Goal: Transaction & Acquisition: Book appointment/travel/reservation

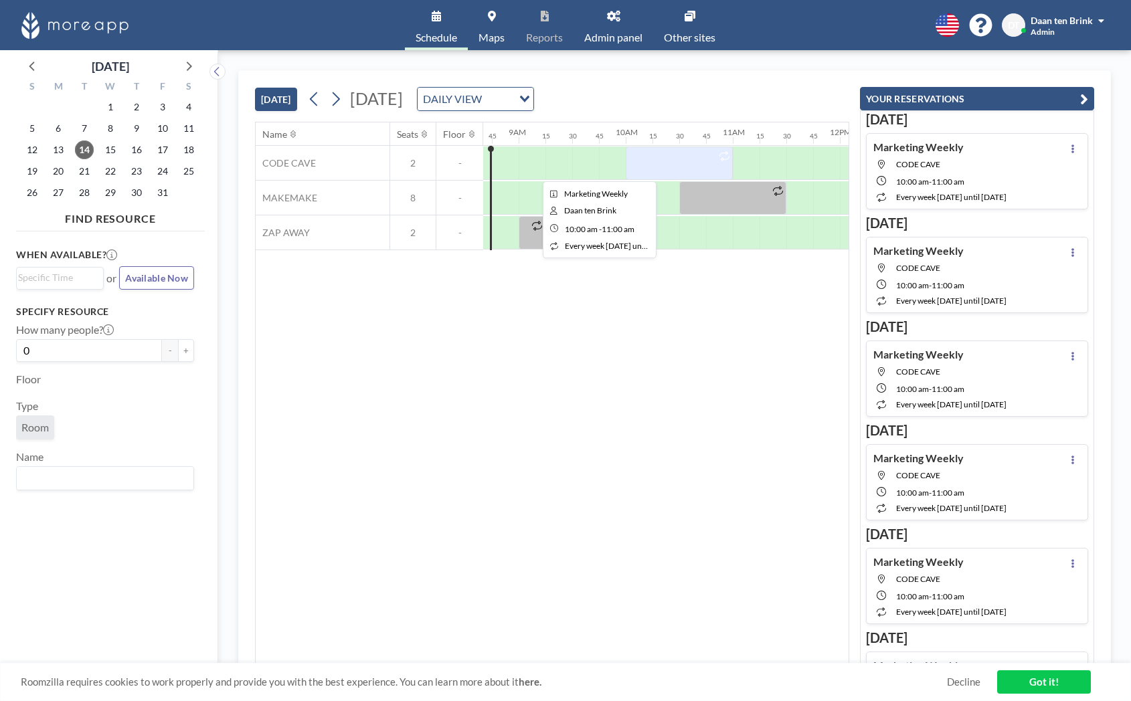
scroll to position [0, 892]
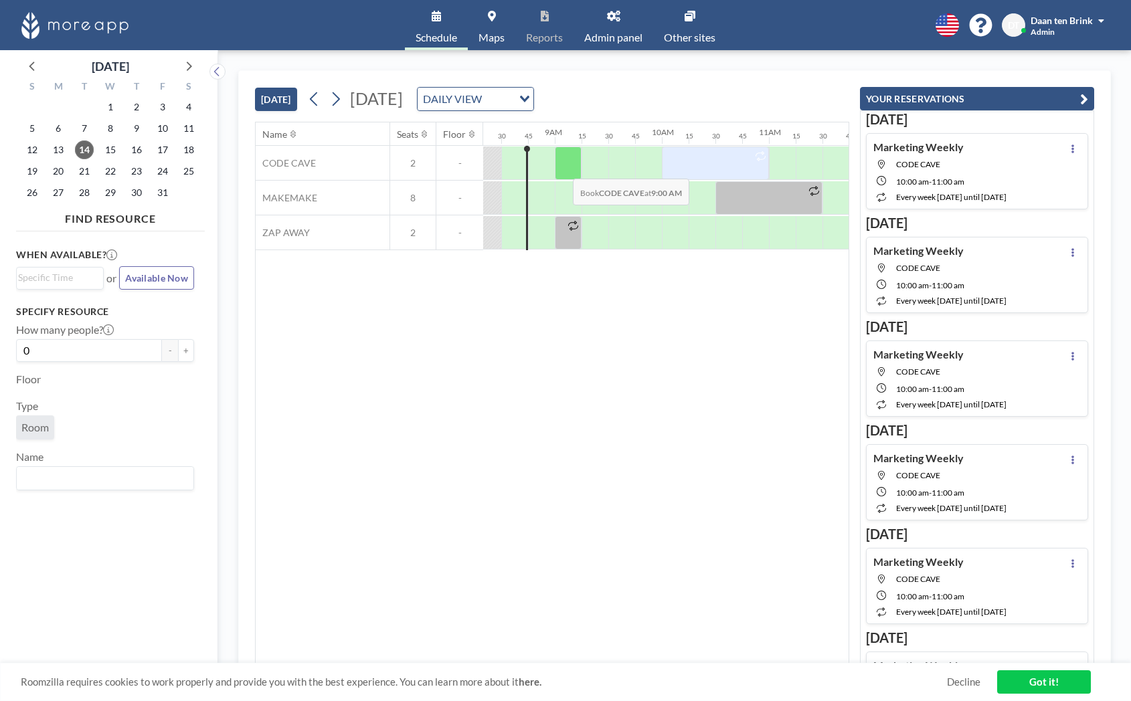
click at [562, 169] on div at bounding box center [568, 163] width 27 height 33
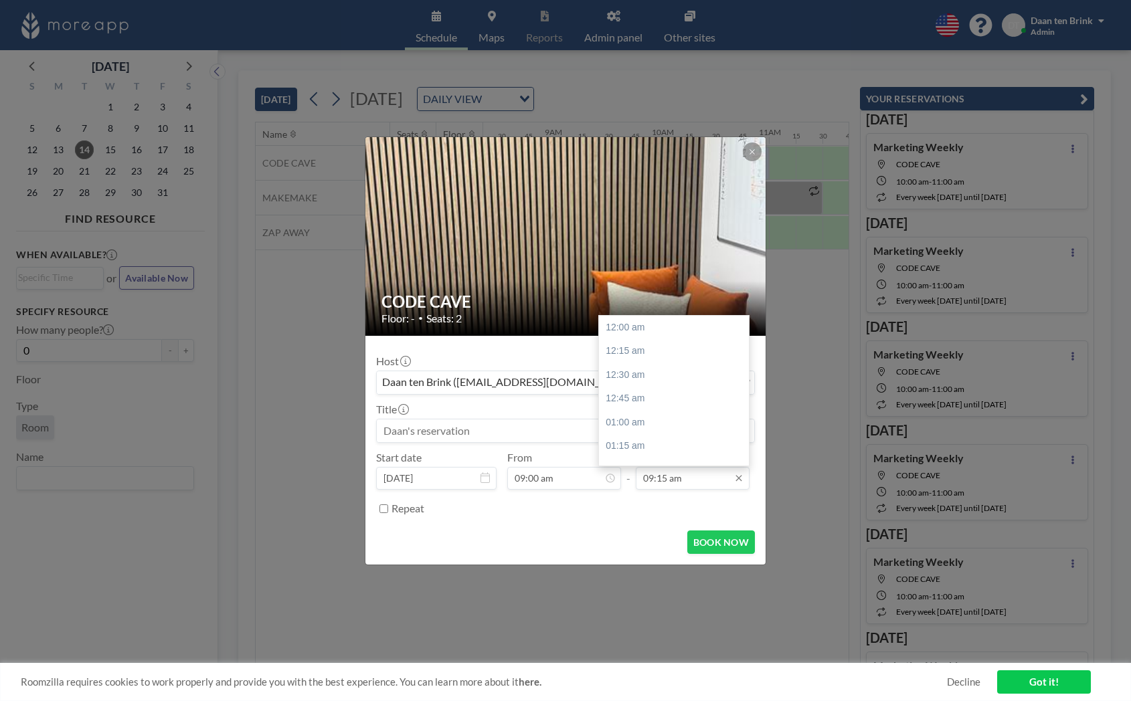
scroll to position [881, 0]
click at [634, 404] on div "10:00 am" at bounding box center [674, 399] width 150 height 24
type input "10:00 am"
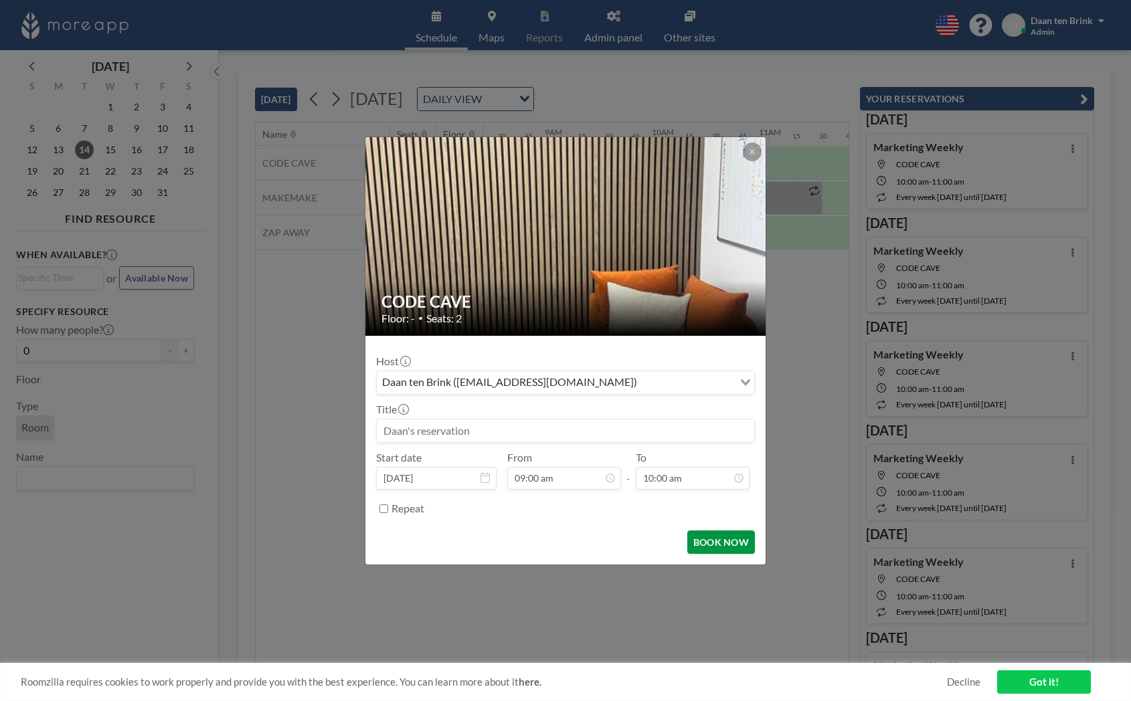
click at [705, 536] on button "BOOK NOW" at bounding box center [721, 542] width 68 height 23
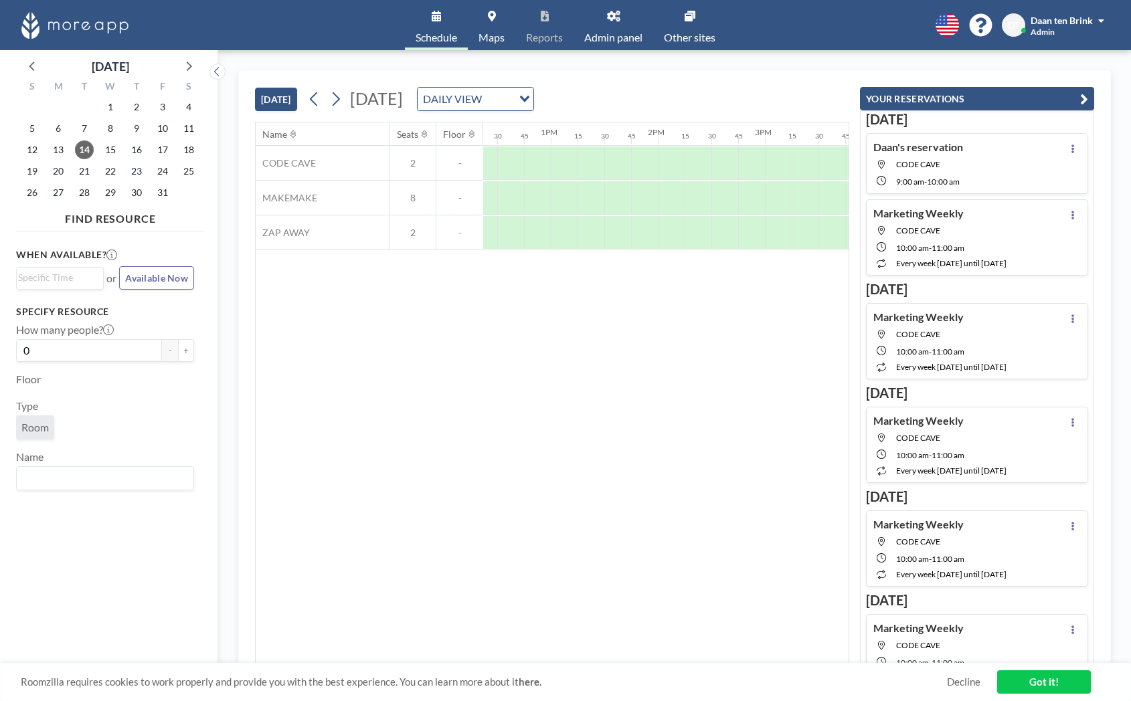
scroll to position [0, 1326]
click at [567, 171] on div at bounding box center [562, 163] width 27 height 33
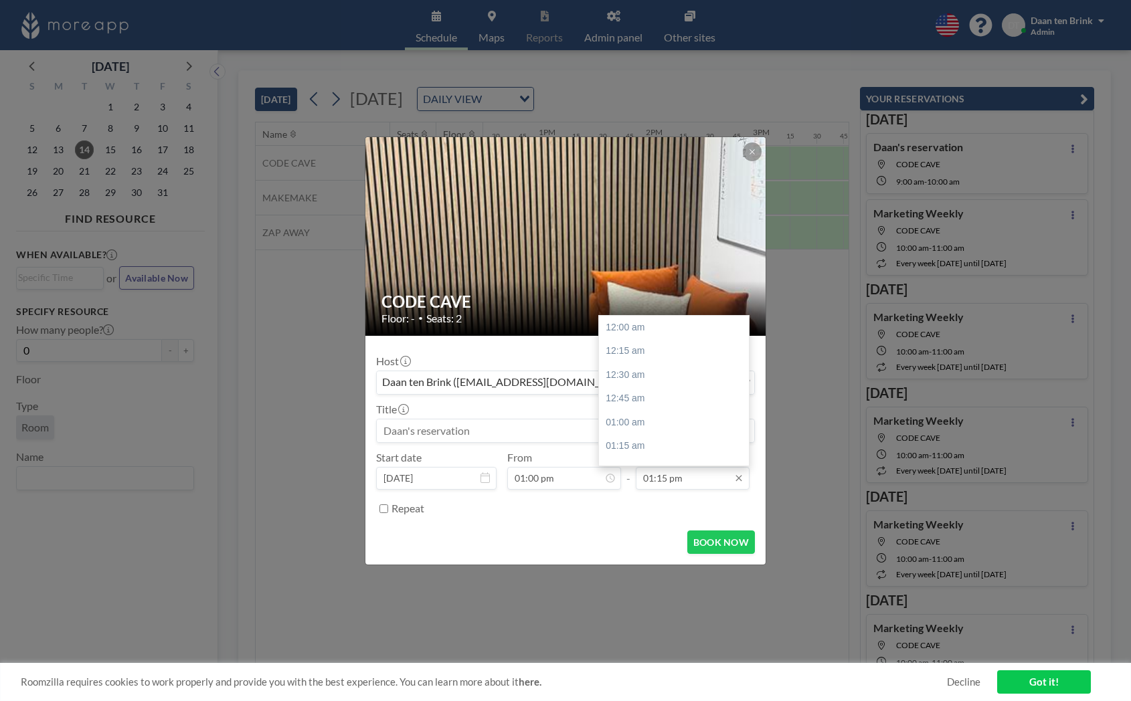
scroll to position [1262, 0]
click at [630, 361] on div "01:30 pm" at bounding box center [674, 352] width 150 height 24
type input "01:30 pm"
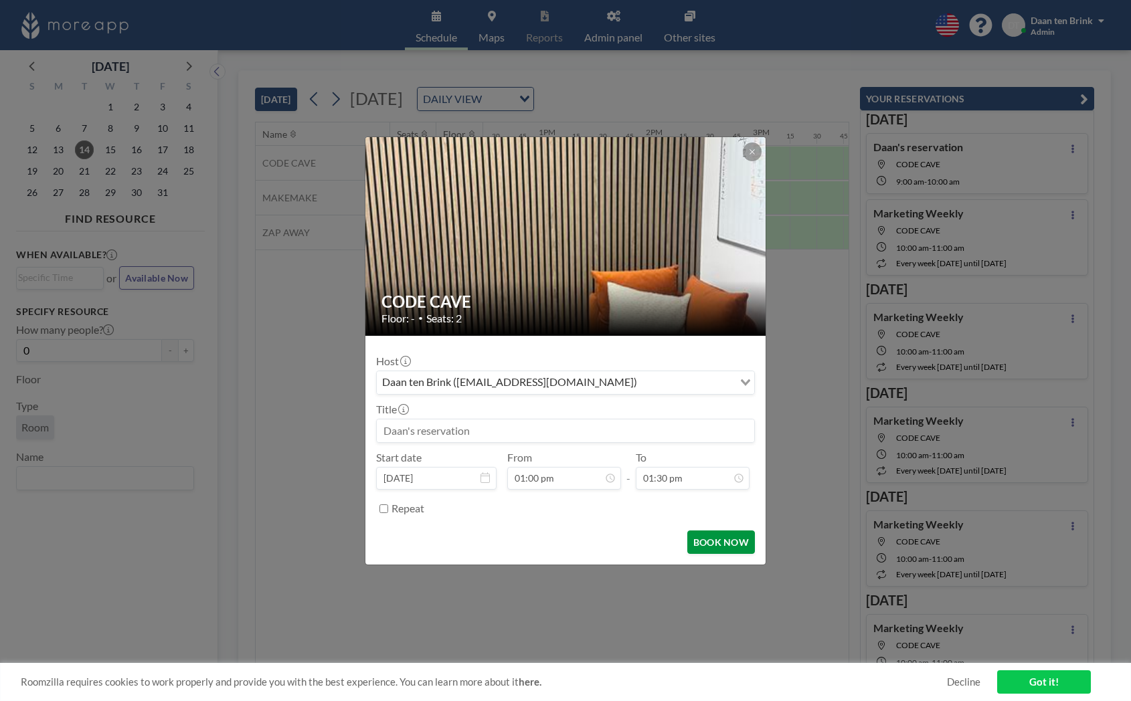
scroll to position [1286, 0]
click at [712, 543] on button "BOOK NOW" at bounding box center [721, 542] width 68 height 23
